Goal: Information Seeking & Learning: Learn about a topic

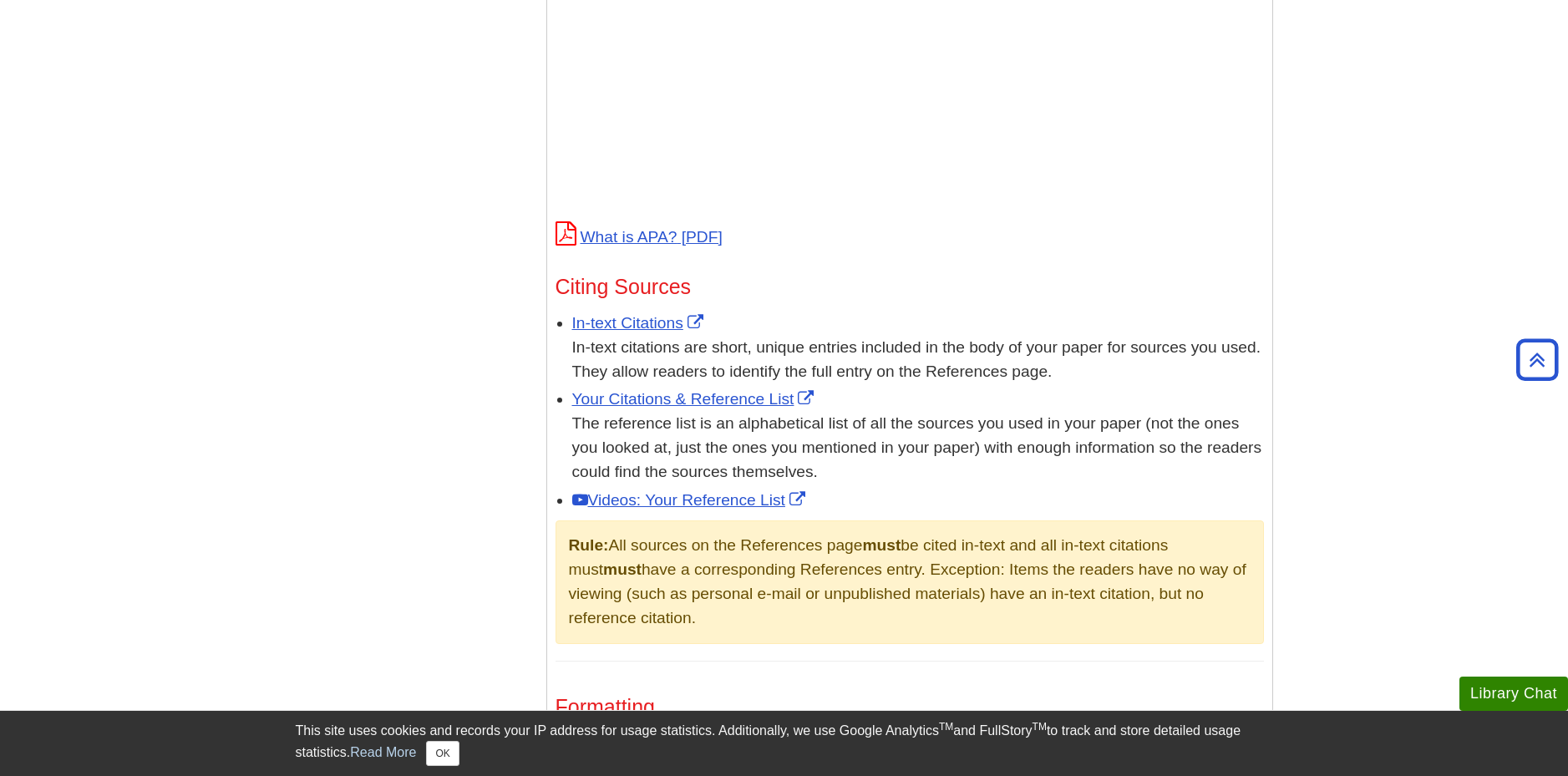
scroll to position [752, 0]
click at [640, 318] on link "In-text Citations" at bounding box center [640, 322] width 136 height 18
click at [710, 391] on link "Your Citations & Reference List" at bounding box center [695, 398] width 246 height 18
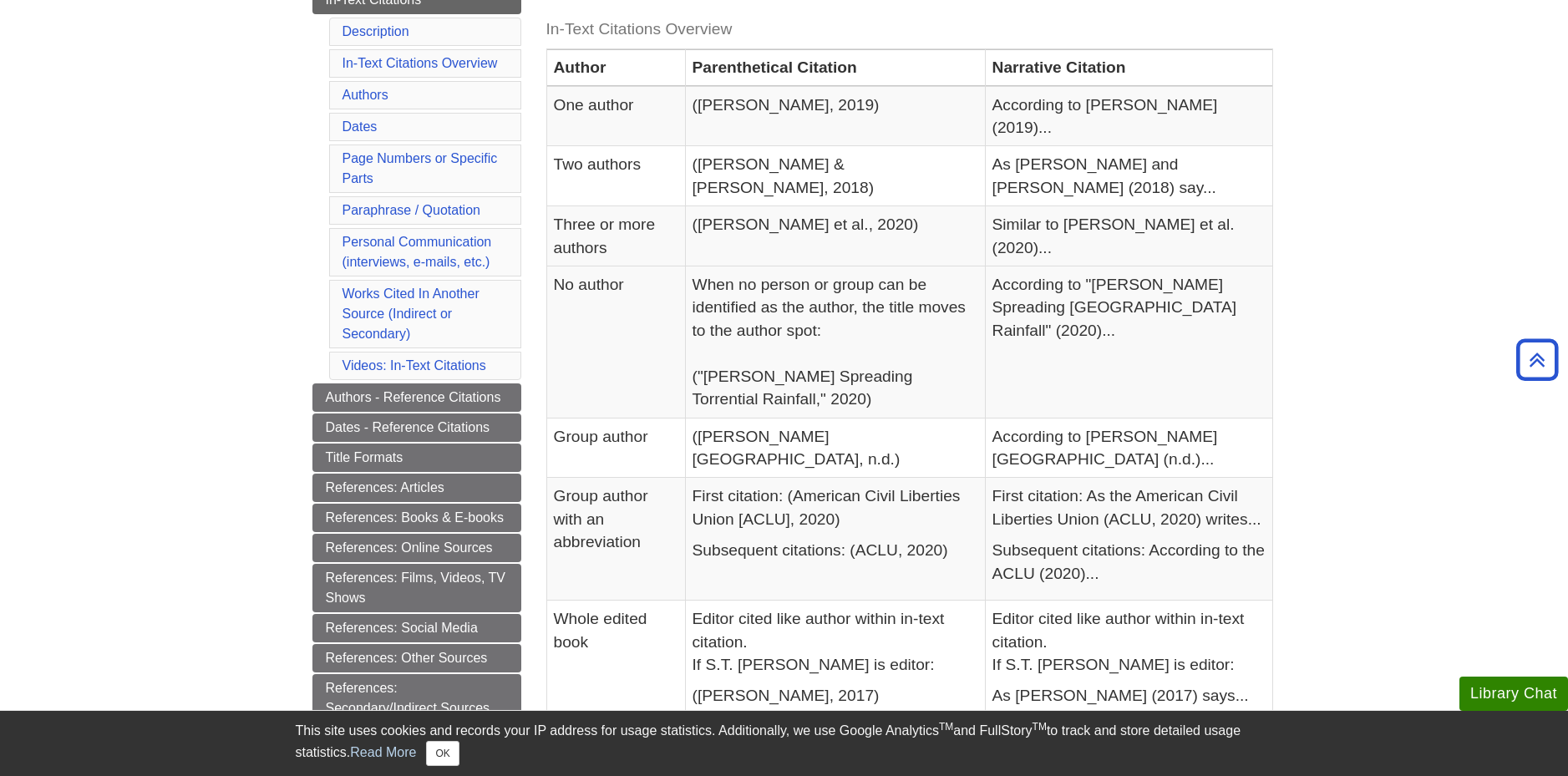
scroll to position [334, 0]
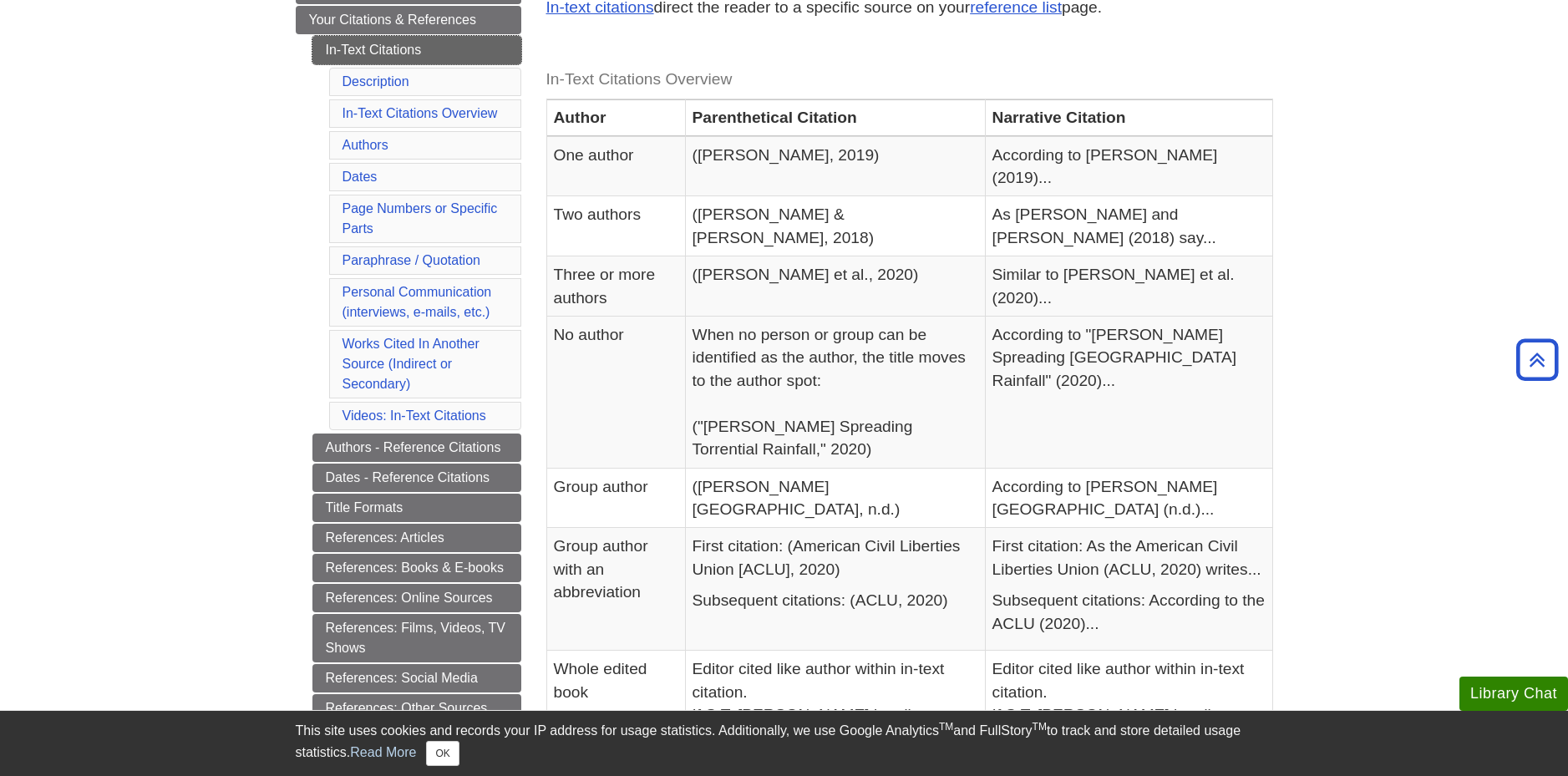
click at [335, 57] on link "In-Text Citations" at bounding box center [417, 50] width 209 height 28
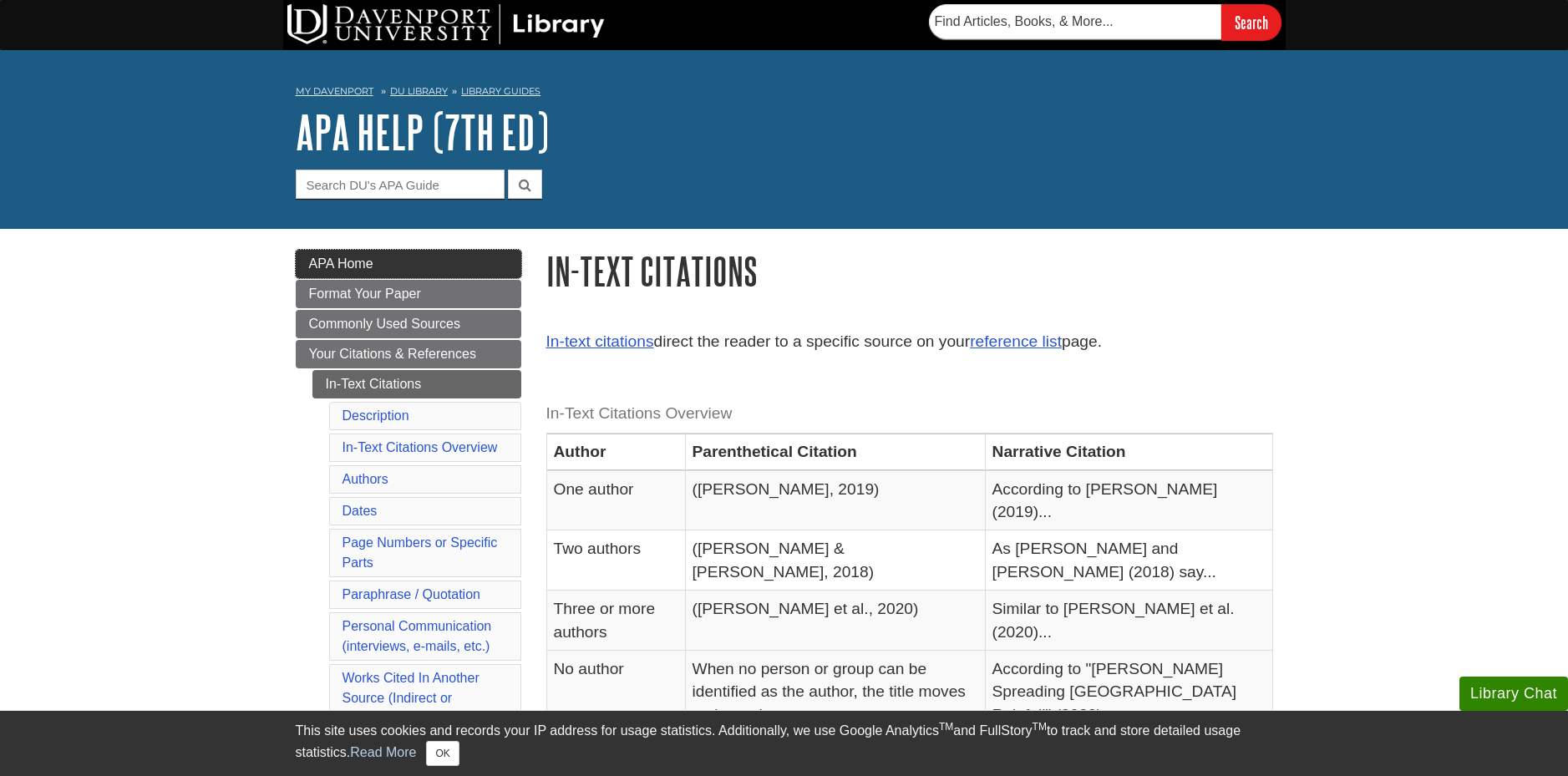
click at [368, 268] on span "APA Home" at bounding box center [342, 264] width 64 height 15
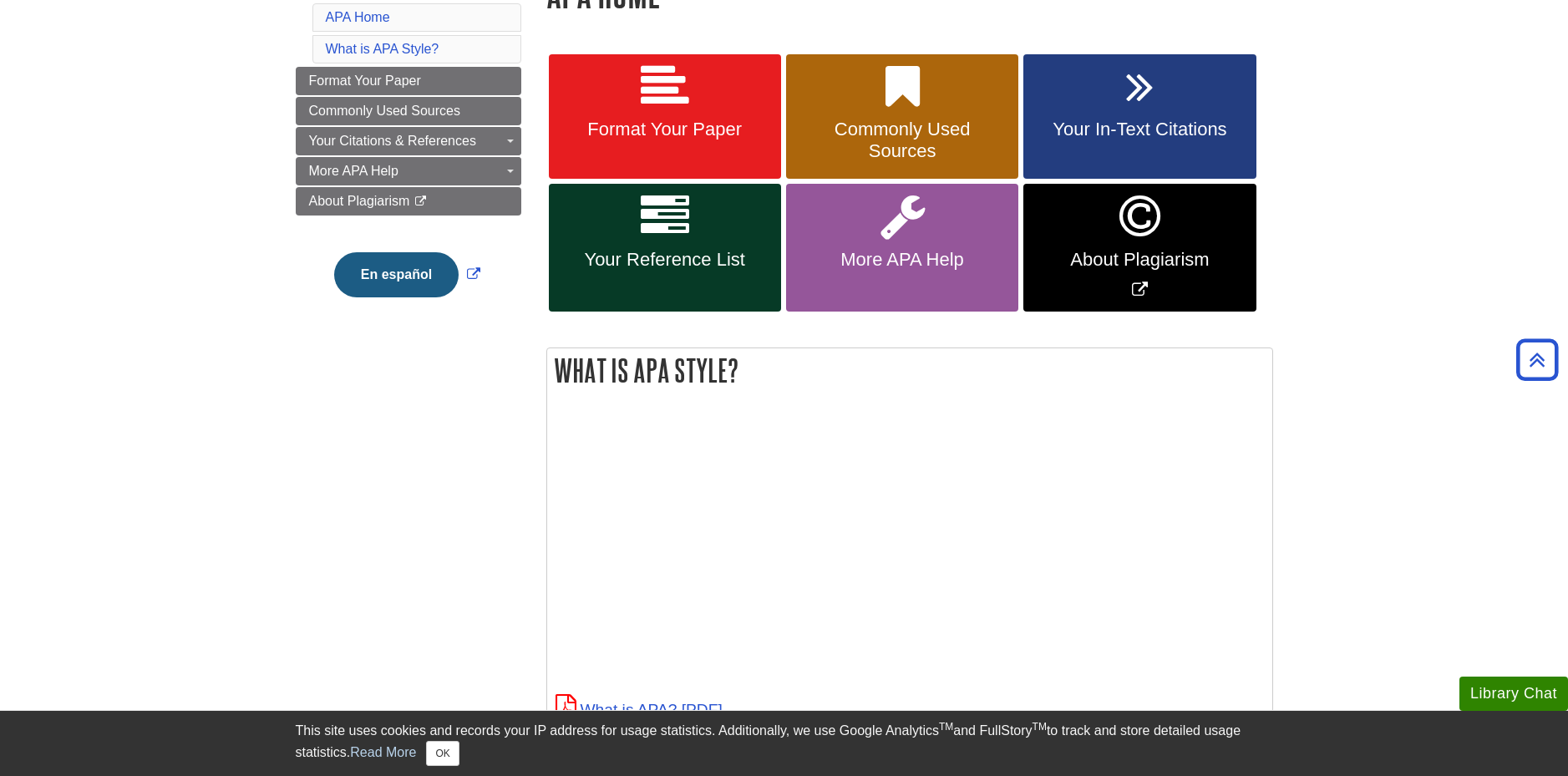
scroll to position [251, 0]
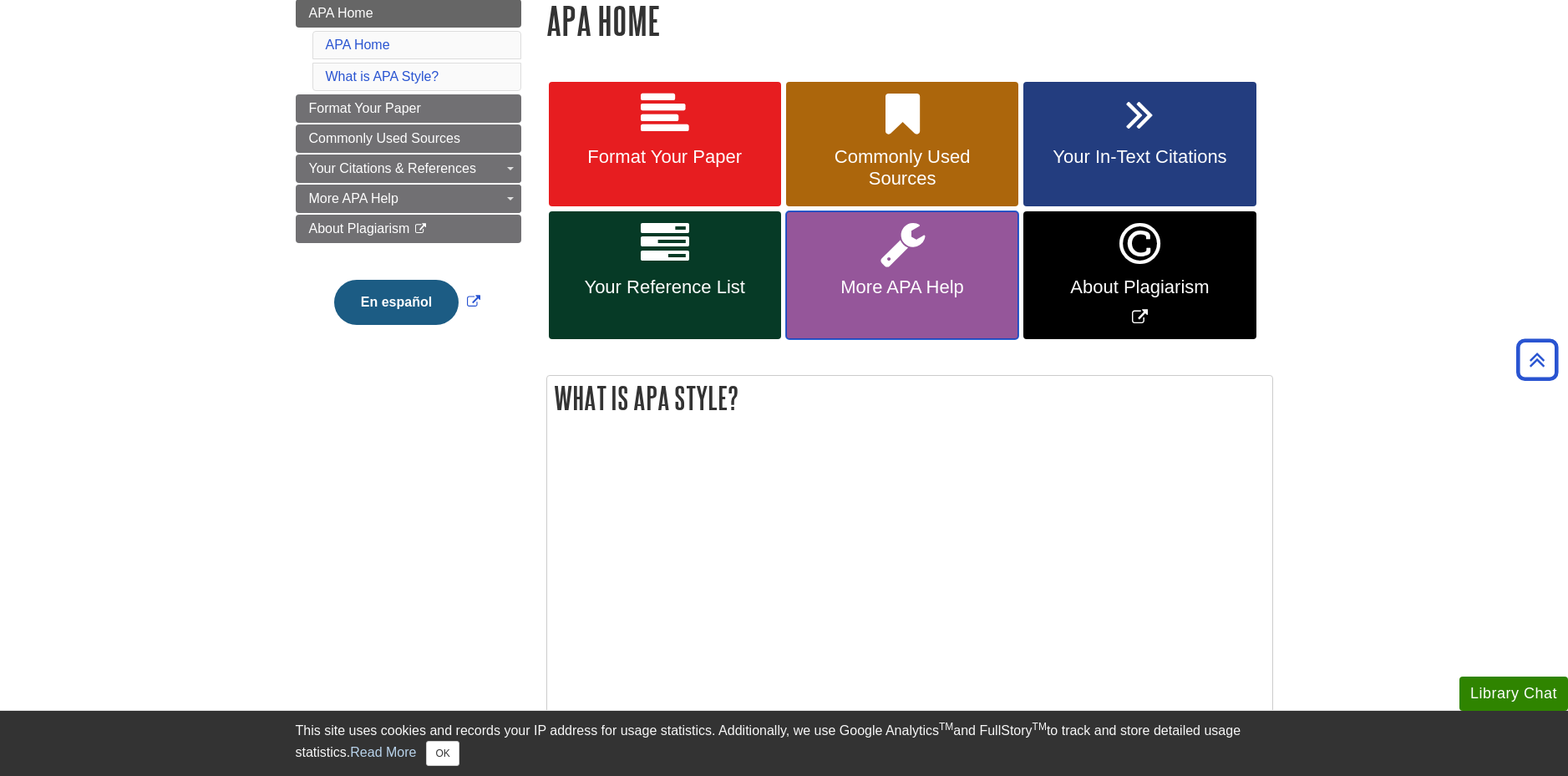
click at [900, 273] on link "More APA Help" at bounding box center [902, 275] width 232 height 128
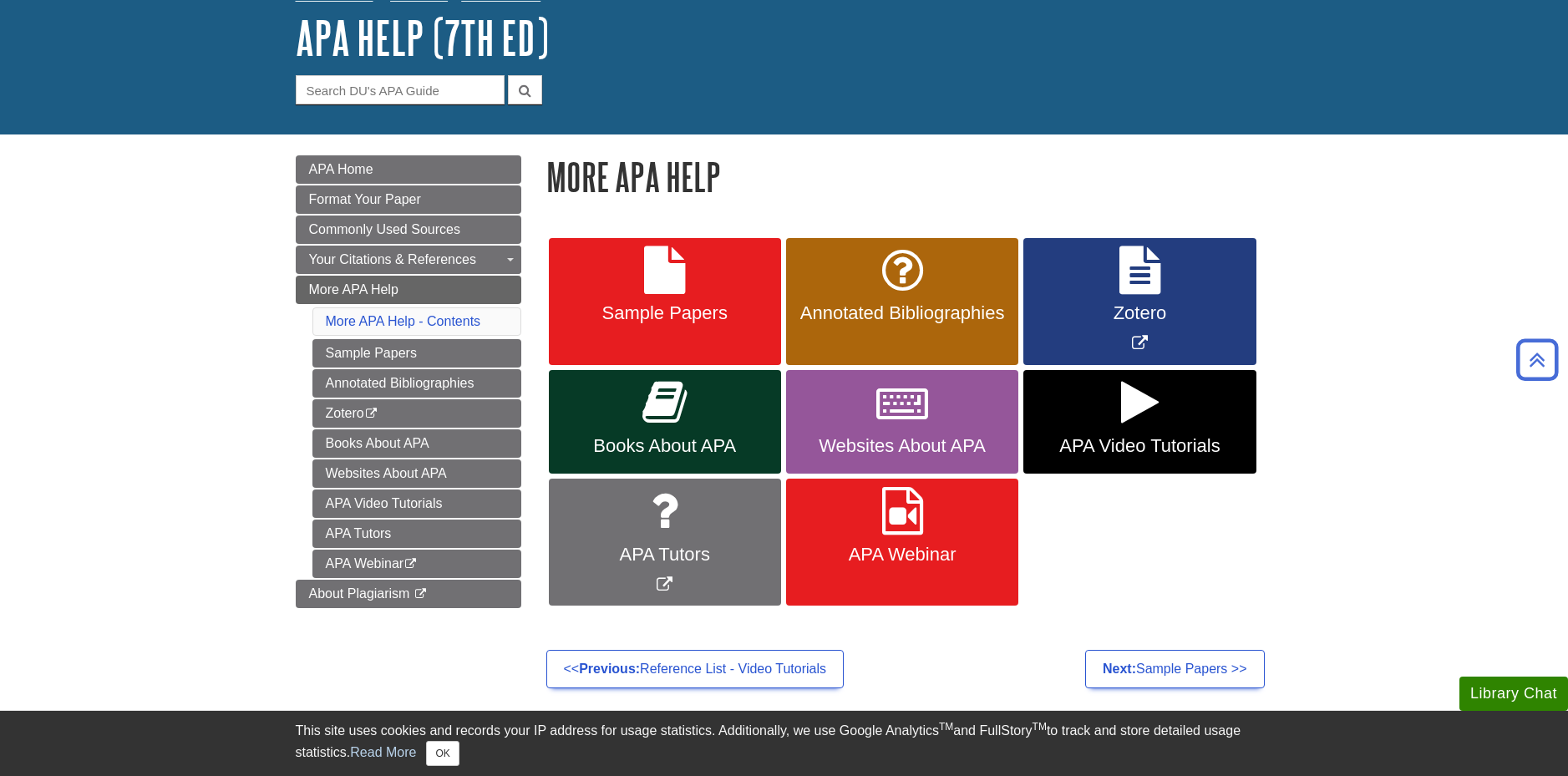
scroll to position [84, 0]
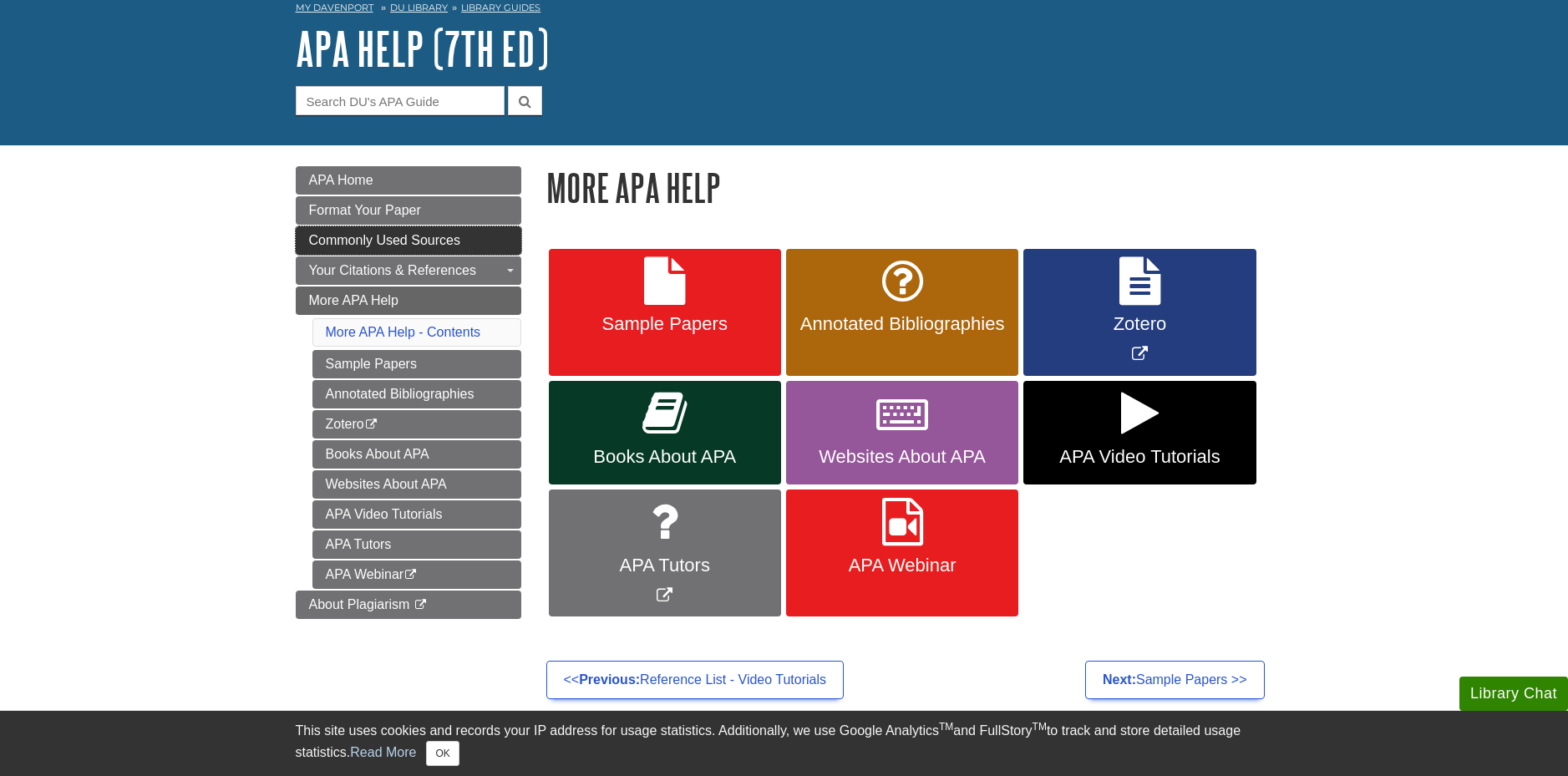
click at [391, 240] on span "Commonly Used Sources" at bounding box center [385, 240] width 151 height 15
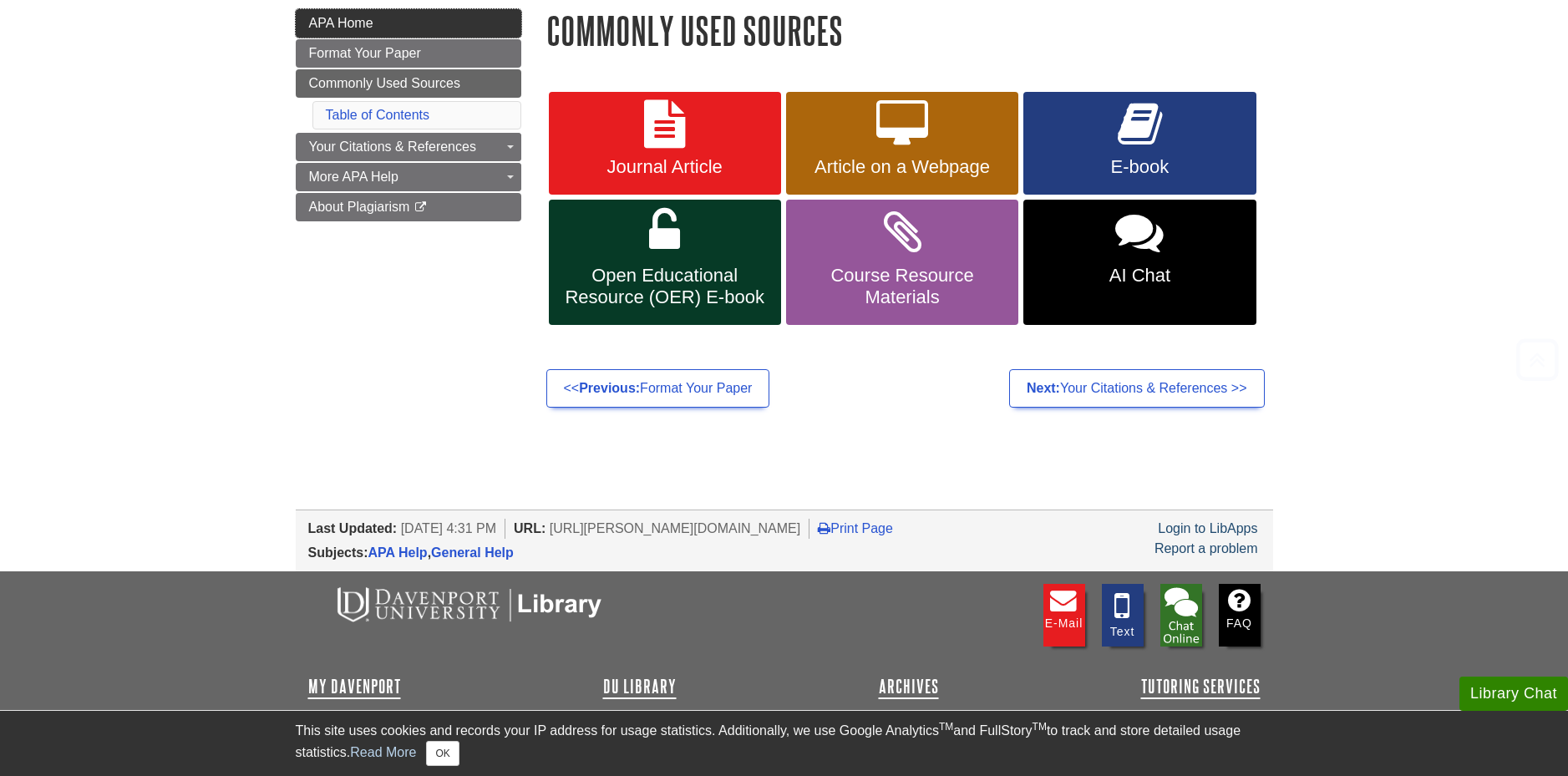
scroll to position [251, 0]
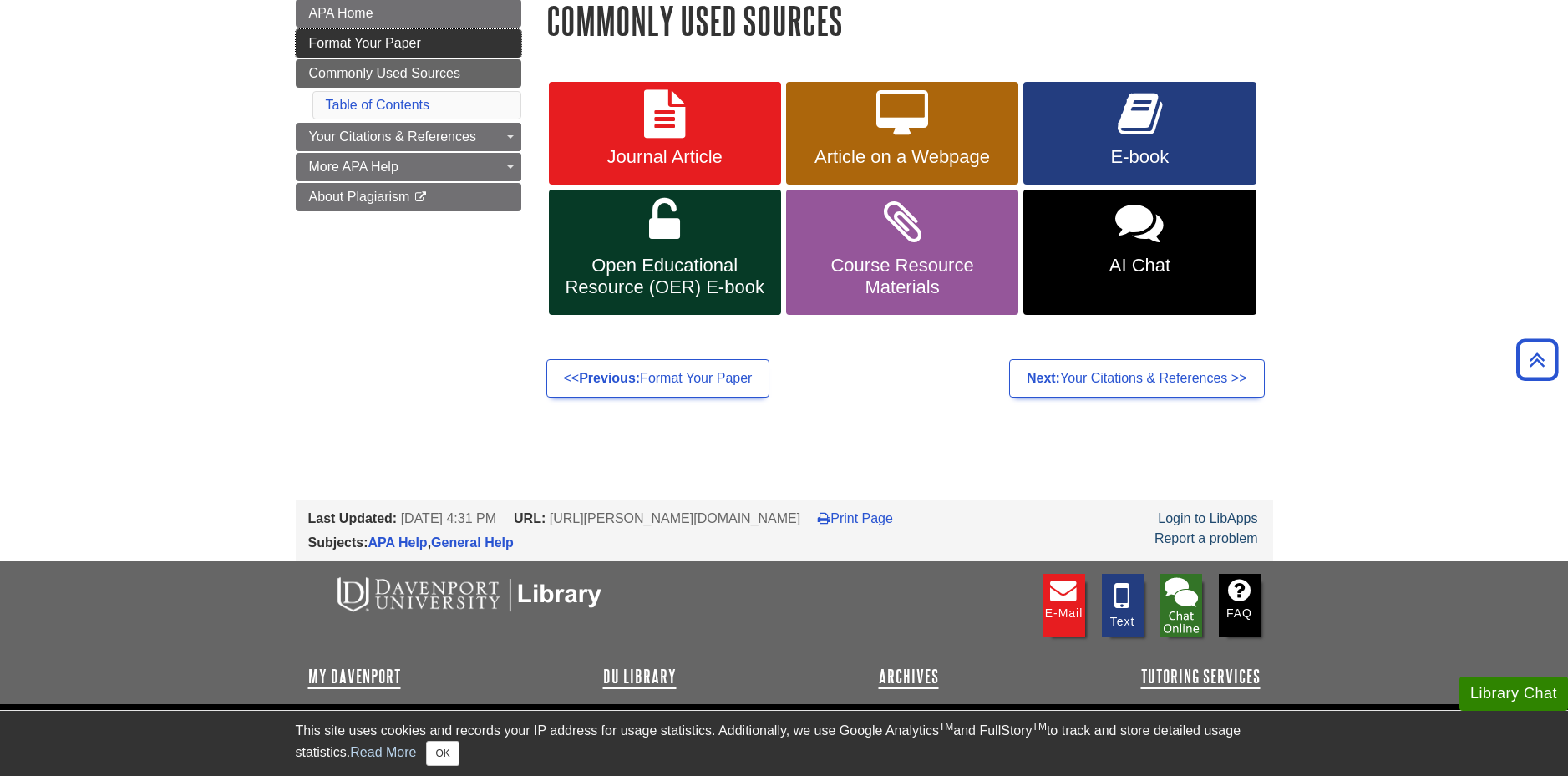
click at [386, 44] on span "Format Your Paper" at bounding box center [365, 43] width 112 height 15
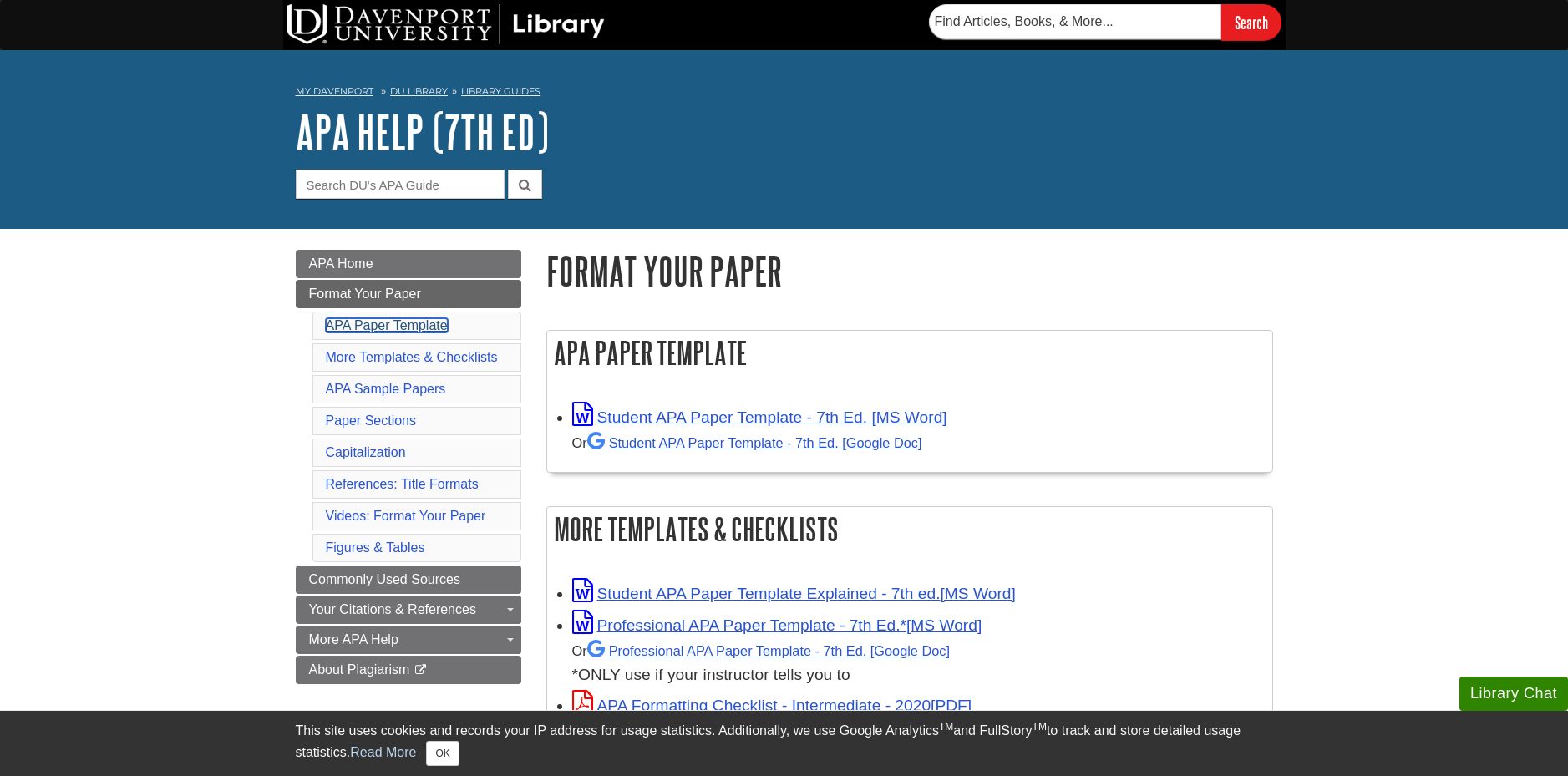
click at [426, 320] on link "APA Paper Template" at bounding box center [387, 325] width 122 height 15
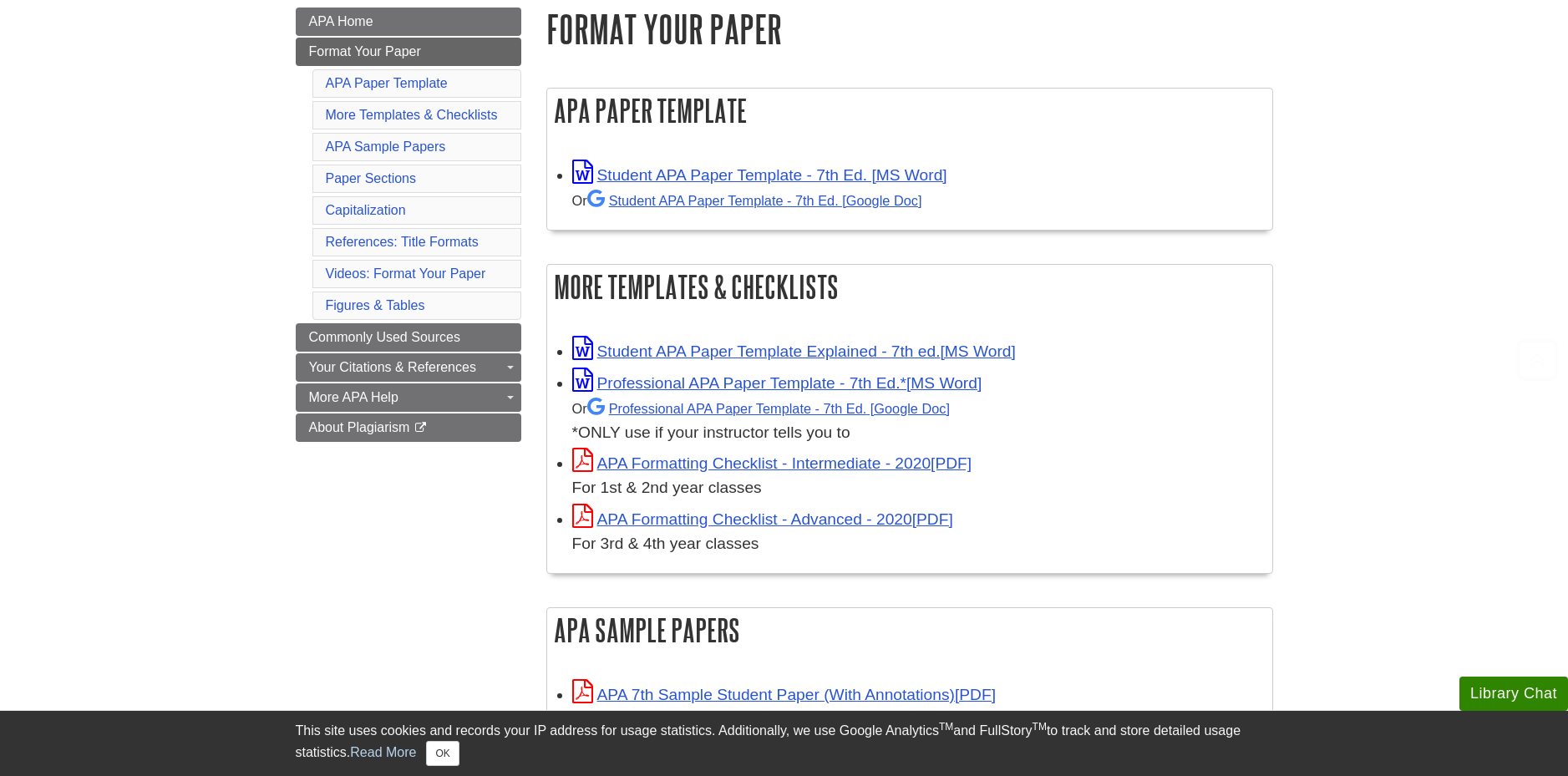
scroll to position [246, 0]
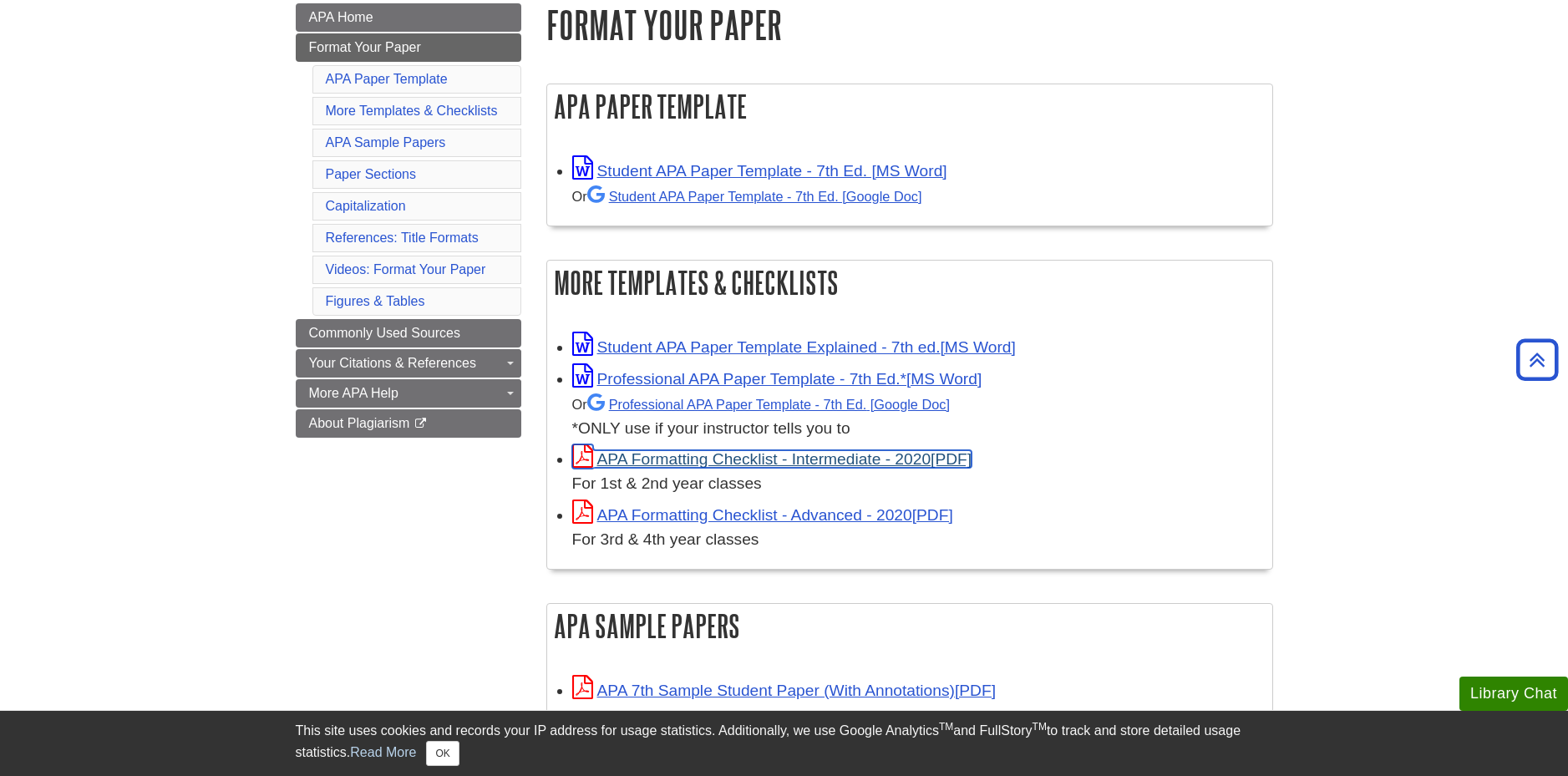
click at [717, 456] on link "APA Formatting Checklist - Intermediate - 2020" at bounding box center [772, 459] width 400 height 18
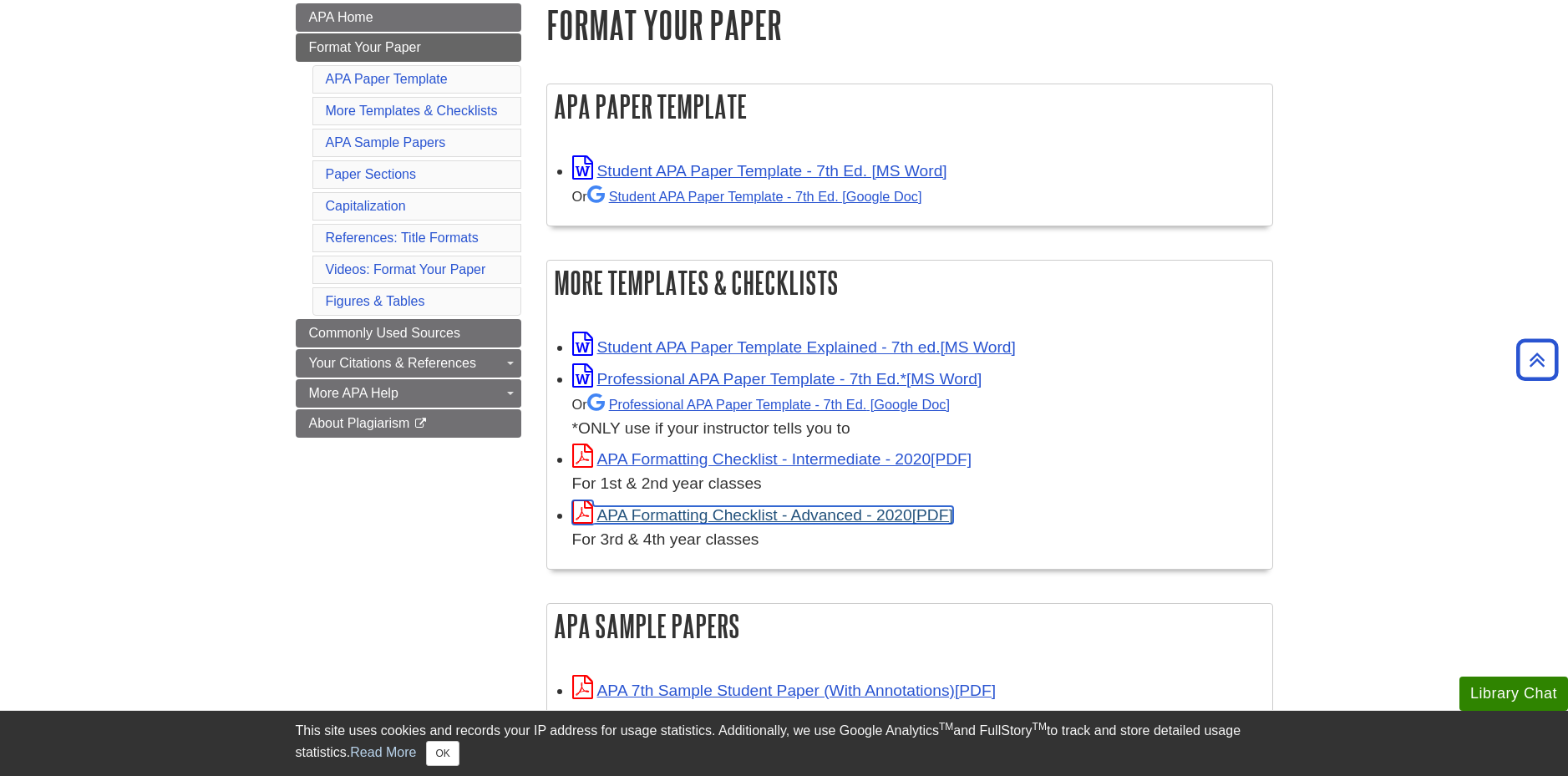
click at [715, 518] on link "APA Formatting Checklist - Advanced - 2020" at bounding box center [763, 515] width 381 height 18
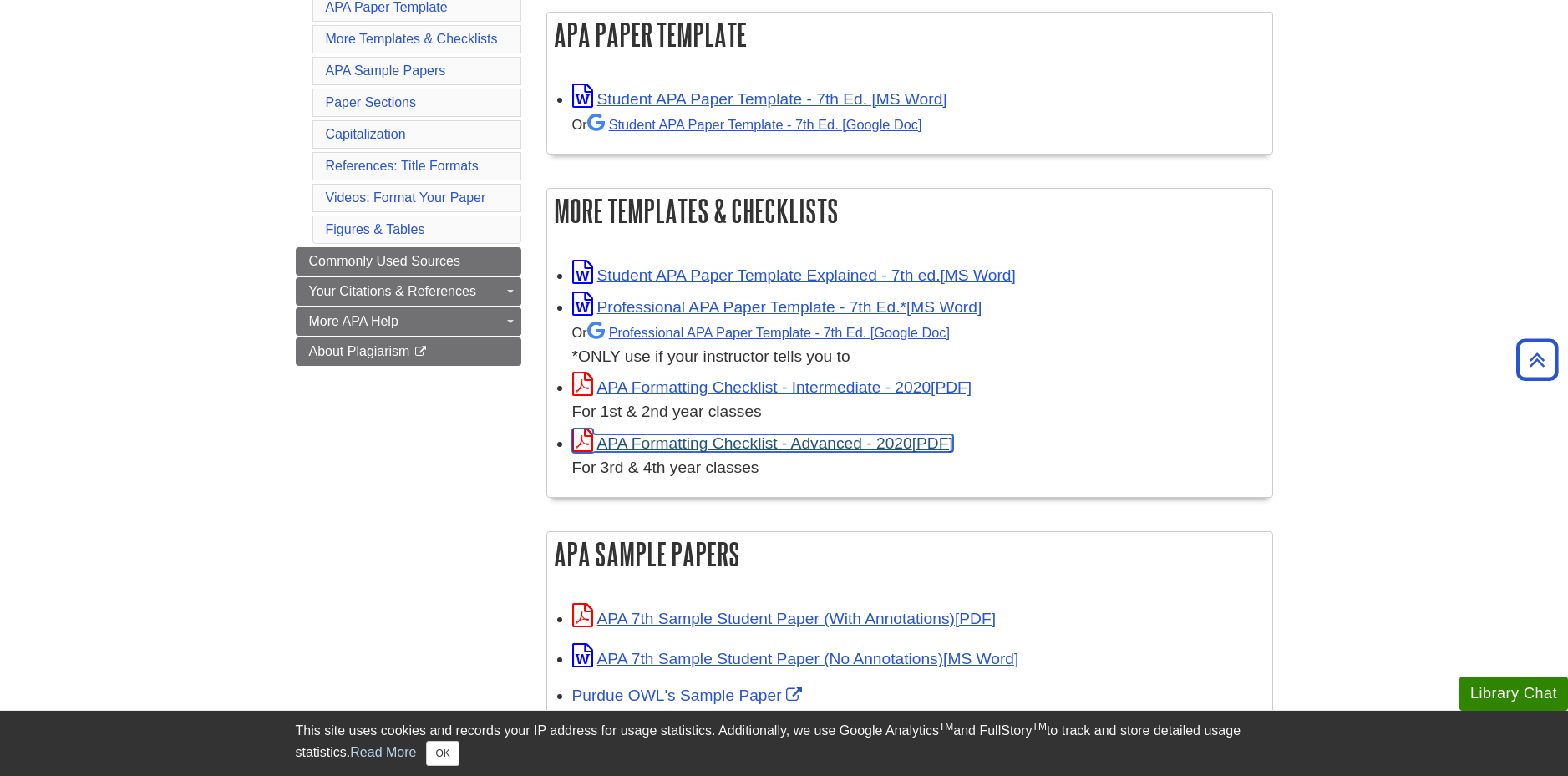
scroll to position [414, 0]
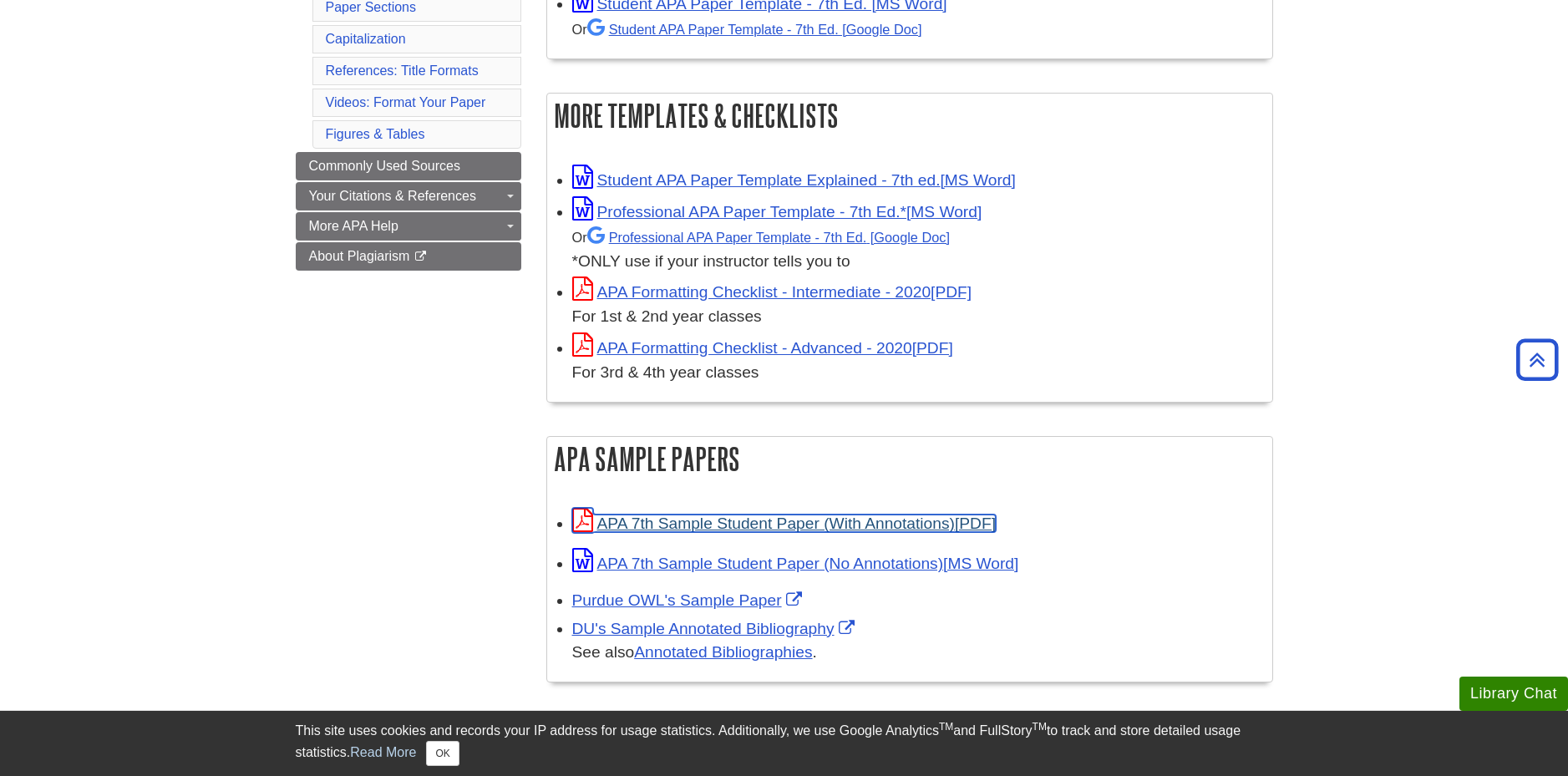
click at [709, 524] on link "APA 7th Sample Student Paper (With Annotations)" at bounding box center [784, 523] width 424 height 18
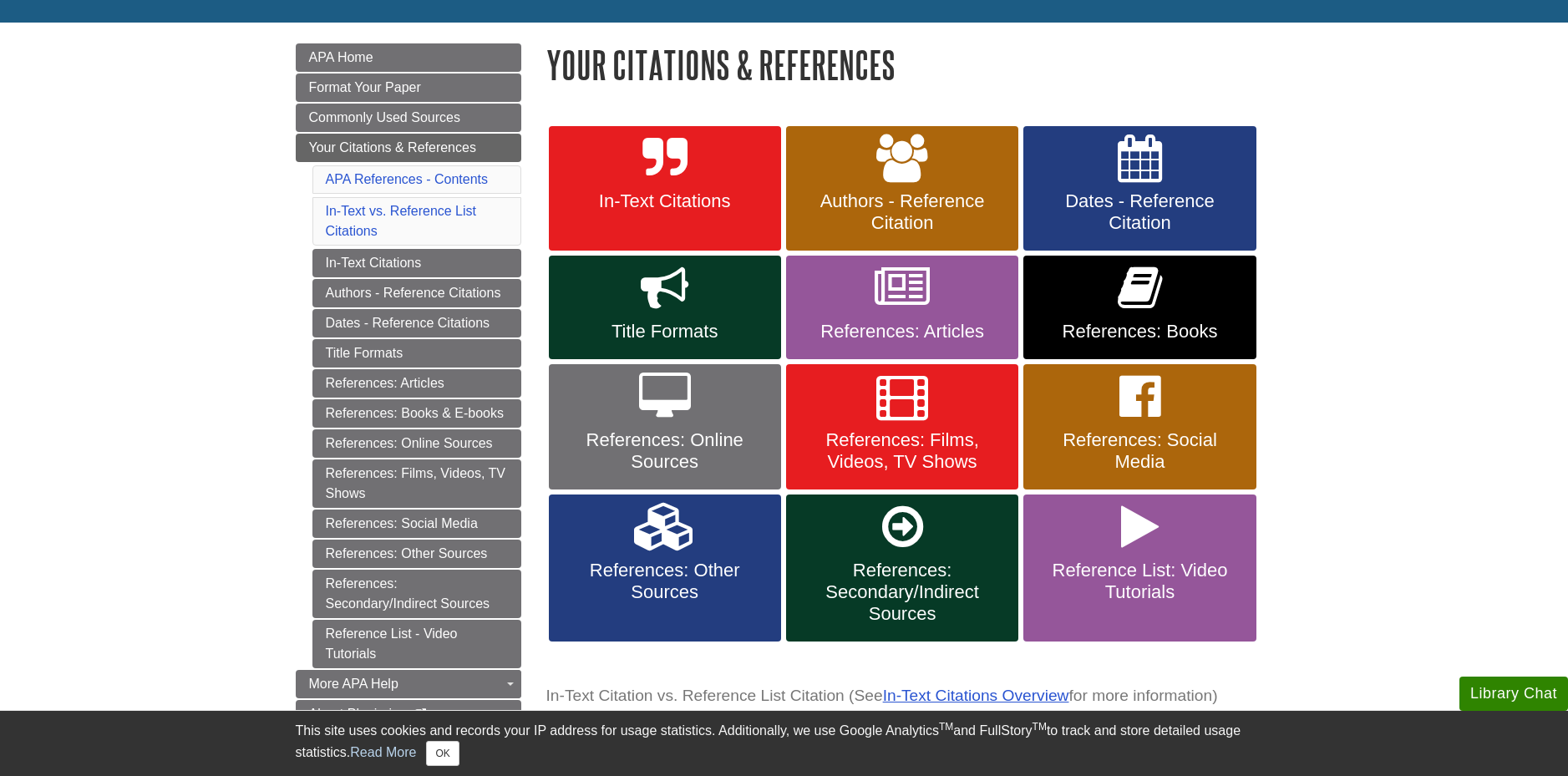
scroll to position [251, 0]
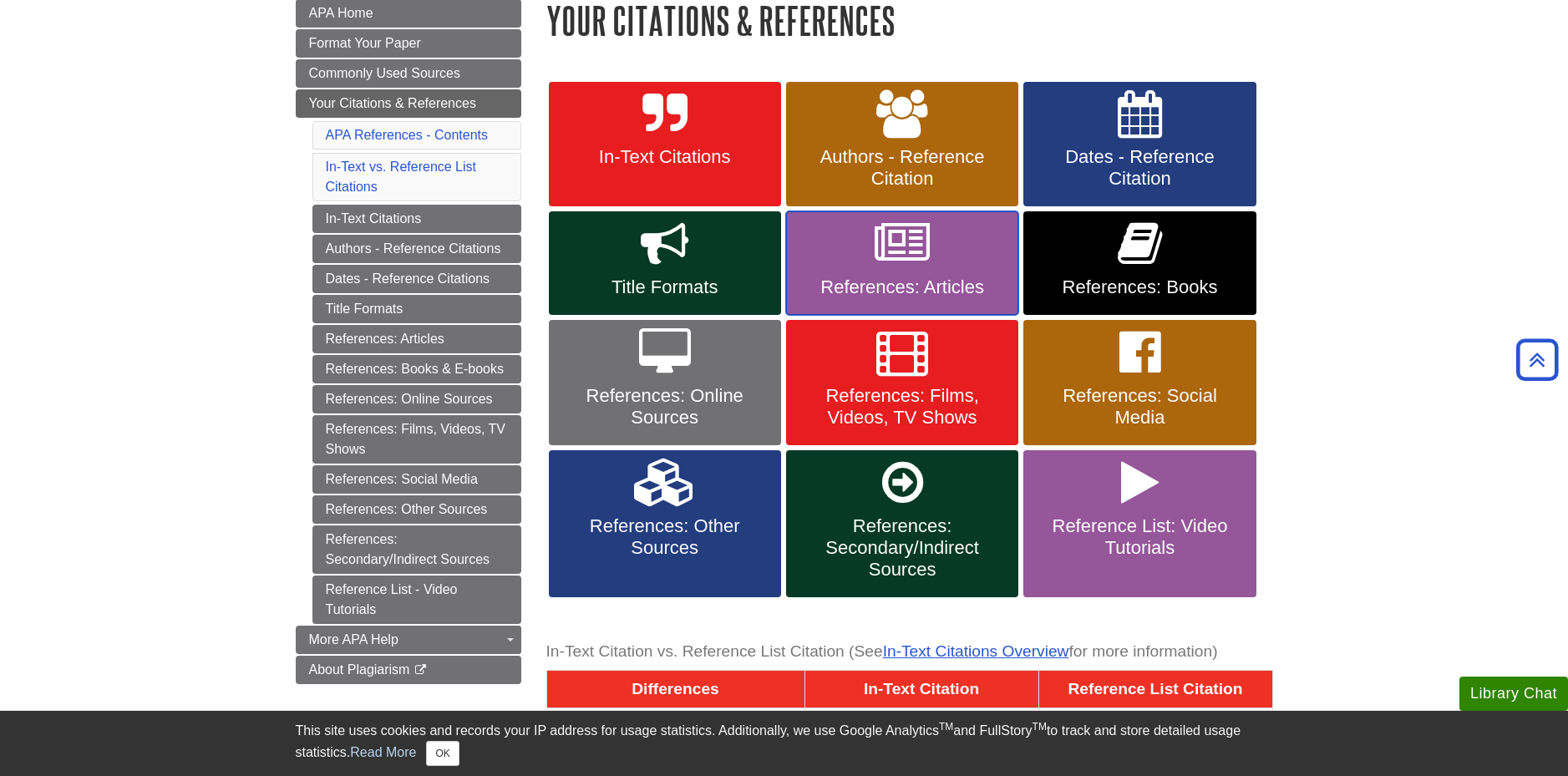
click at [922, 250] on icon at bounding box center [902, 244] width 55 height 49
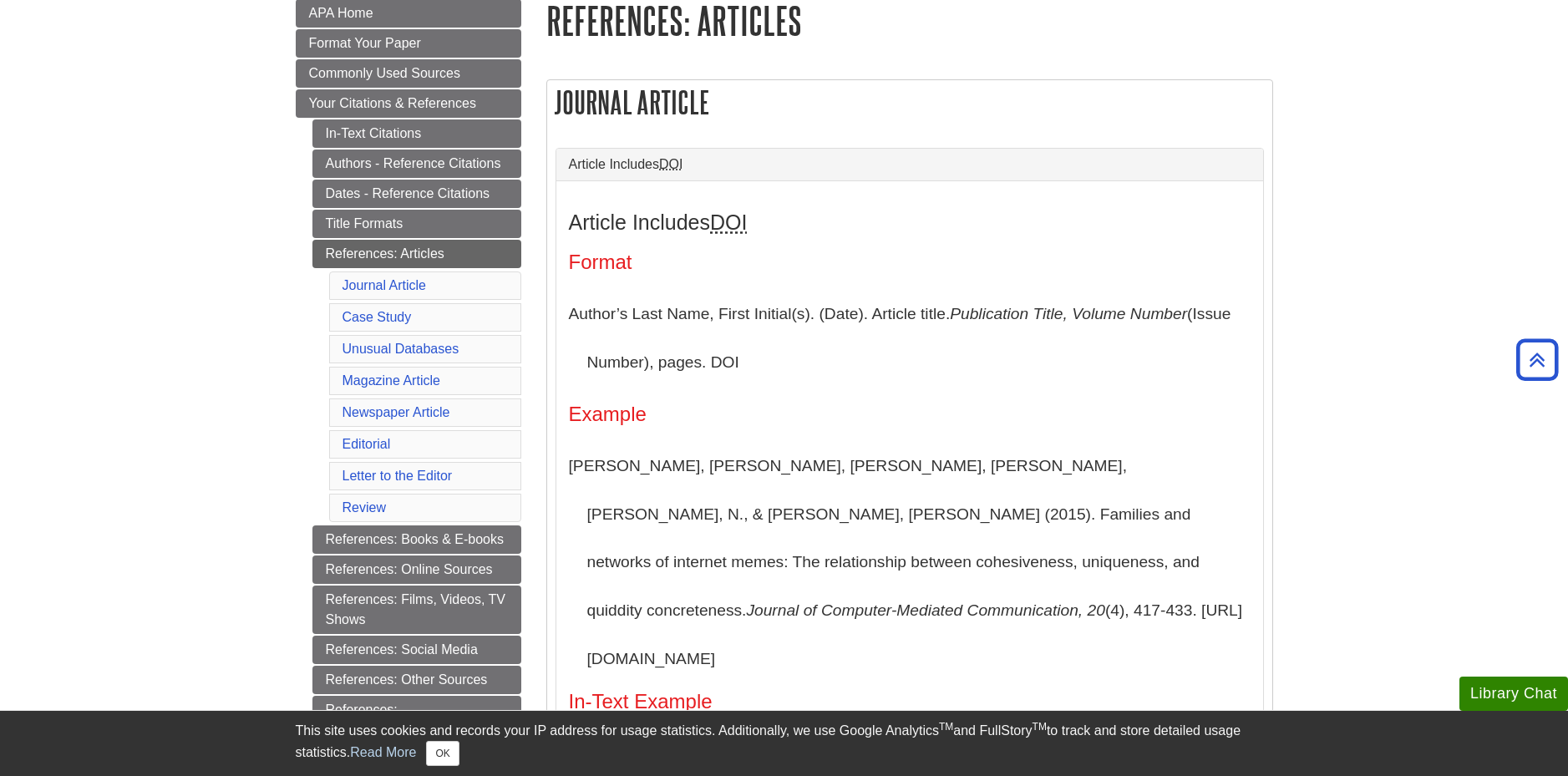
scroll to position [167, 0]
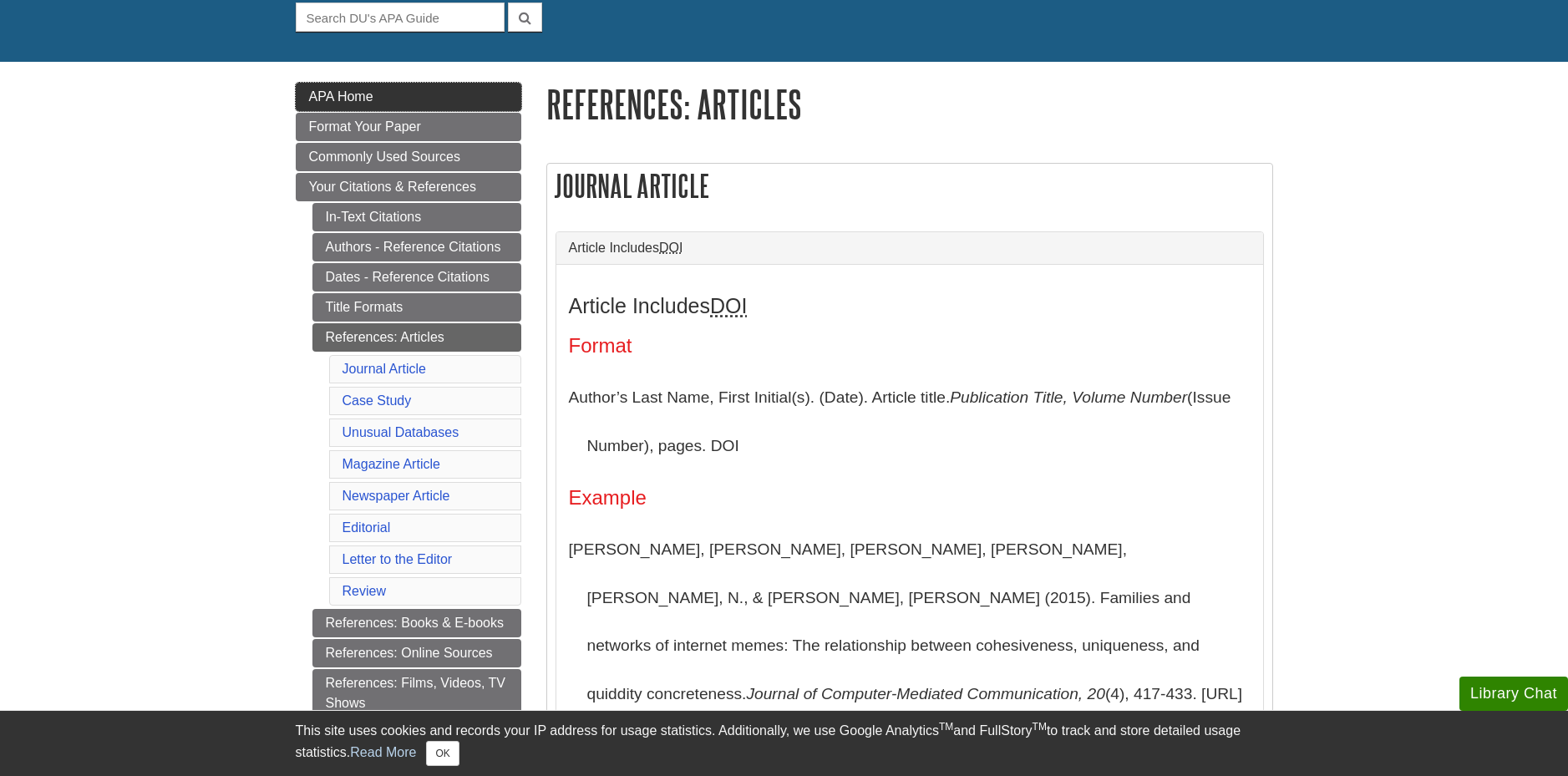
click at [334, 105] on link "APA Home" at bounding box center [408, 97] width 226 height 28
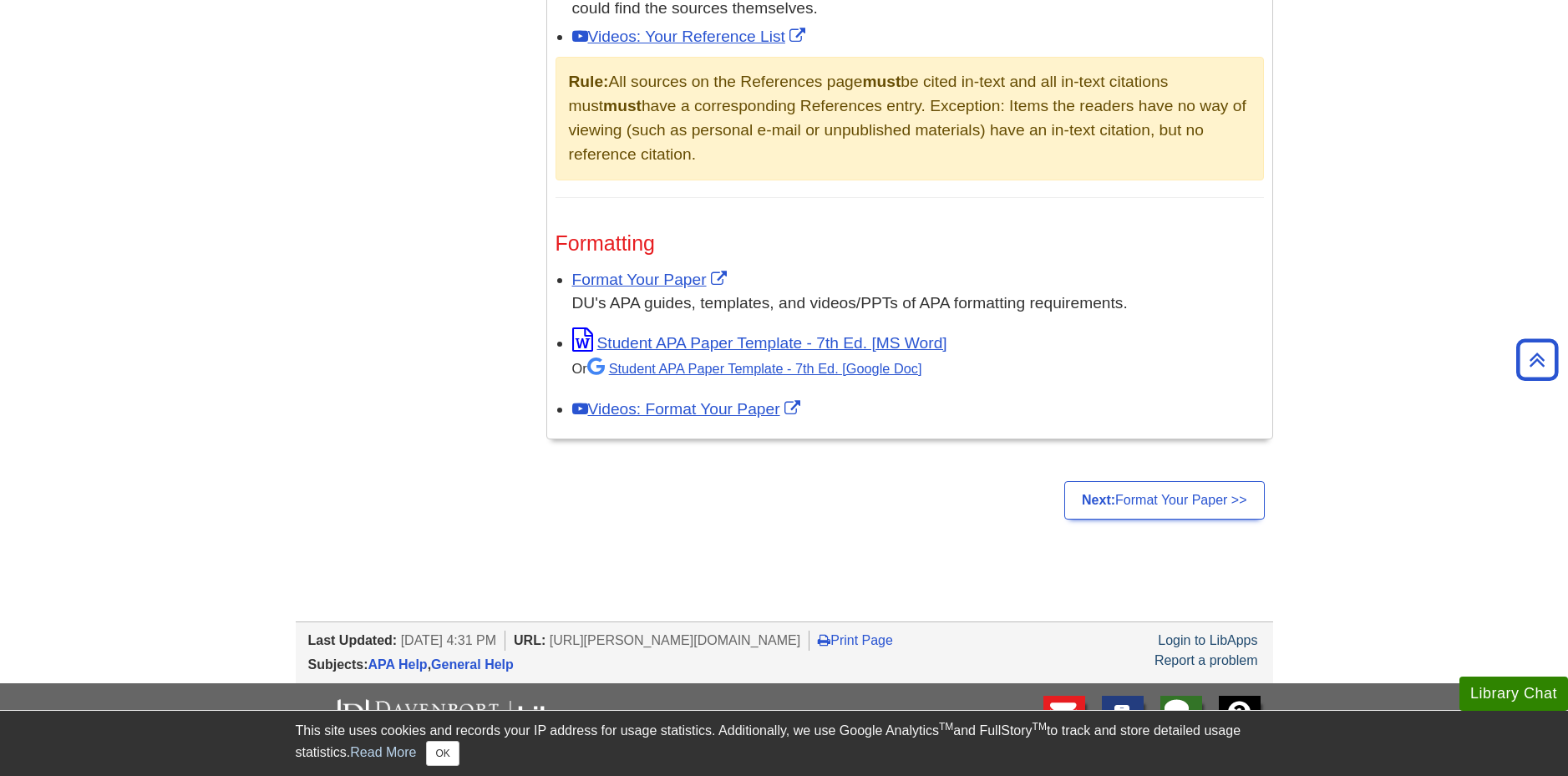
scroll to position [1253, 0]
